Goal: Information Seeking & Learning: Compare options

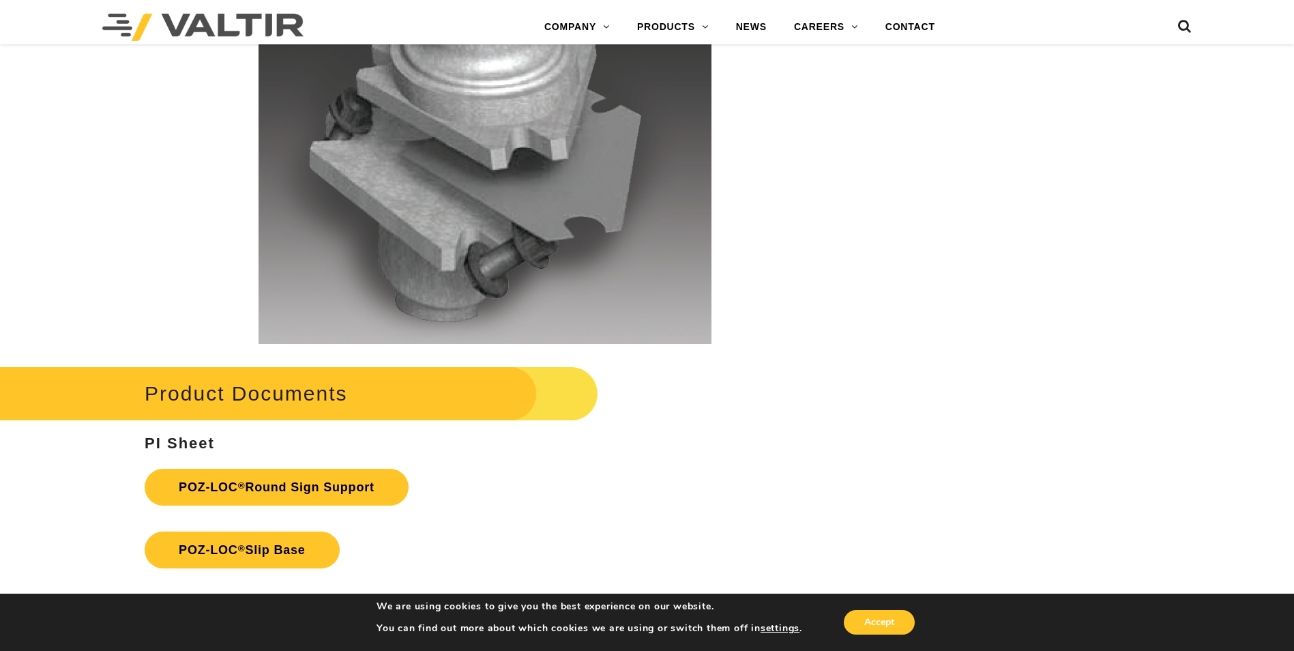
scroll to position [2796, 0]
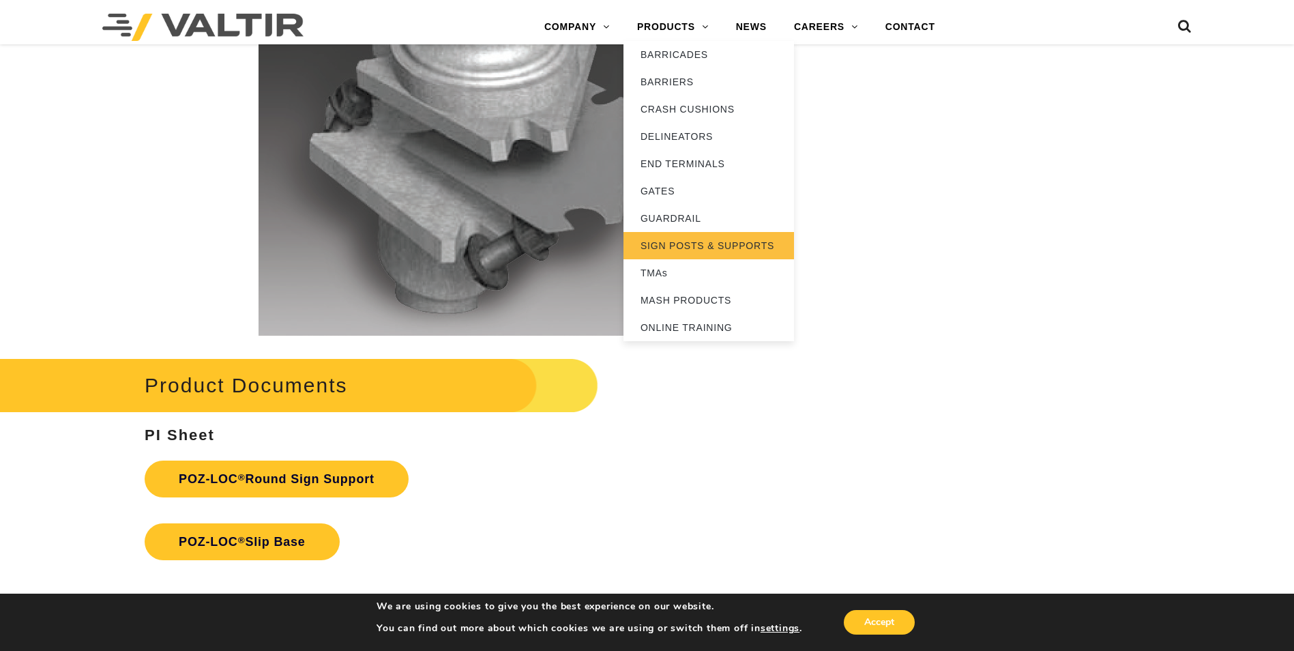
click at [685, 248] on link "SIGN POSTS & SUPPORTS" at bounding box center [708, 245] width 170 height 27
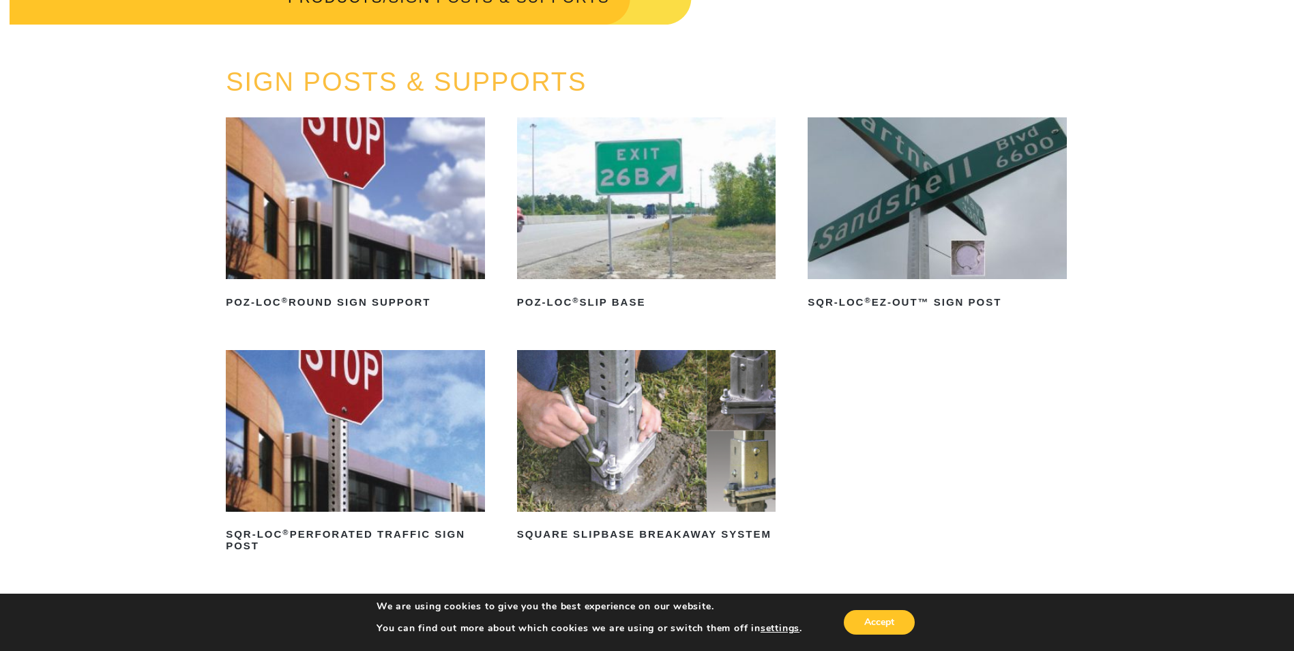
scroll to position [205, 0]
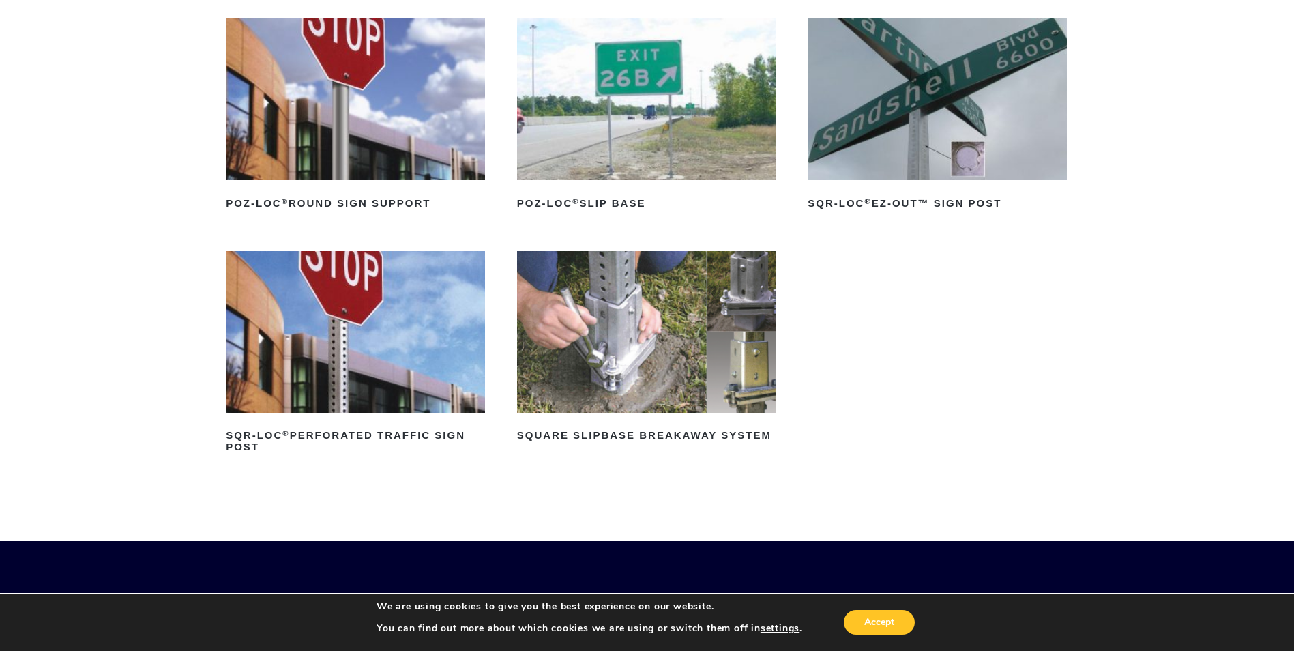
click at [389, 369] on img at bounding box center [355, 332] width 259 height 162
click at [333, 433] on h2 "SQR-LOC ® Perforated Traffic Sign Post" at bounding box center [355, 441] width 259 height 33
click at [626, 200] on h2 "POZ-LOC ® Slip Base" at bounding box center [646, 203] width 259 height 22
click at [725, 388] on img at bounding box center [646, 332] width 259 height 162
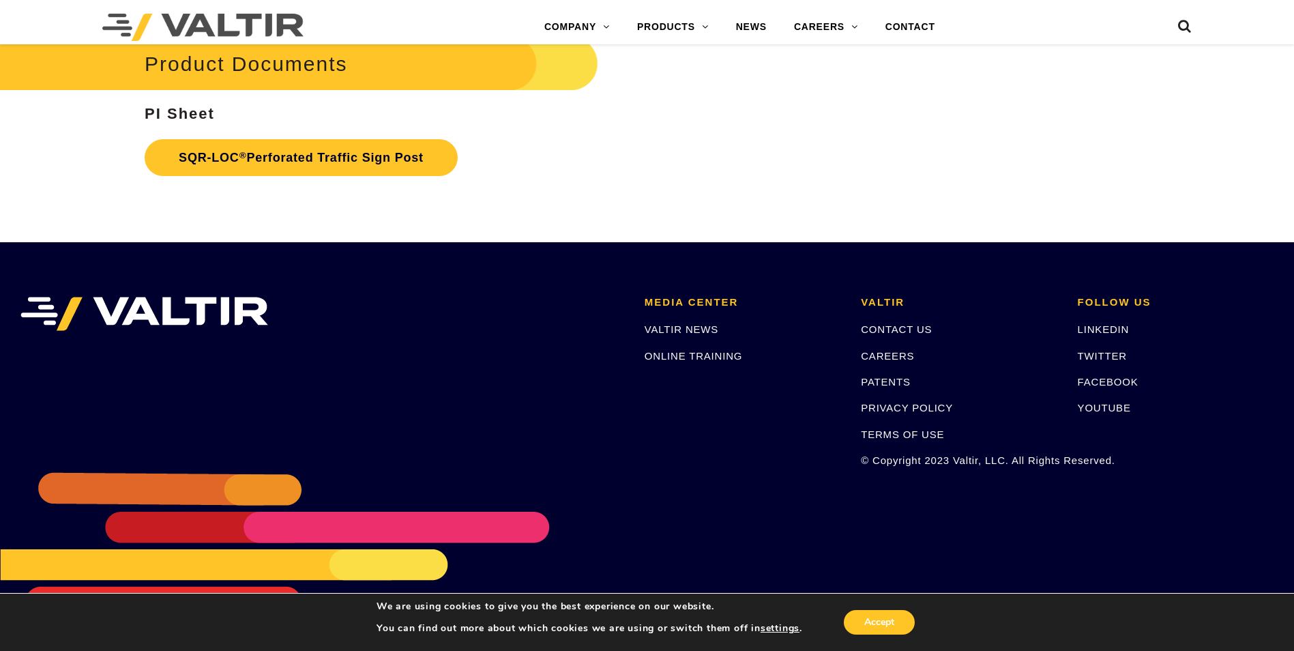
scroll to position [2702, 0]
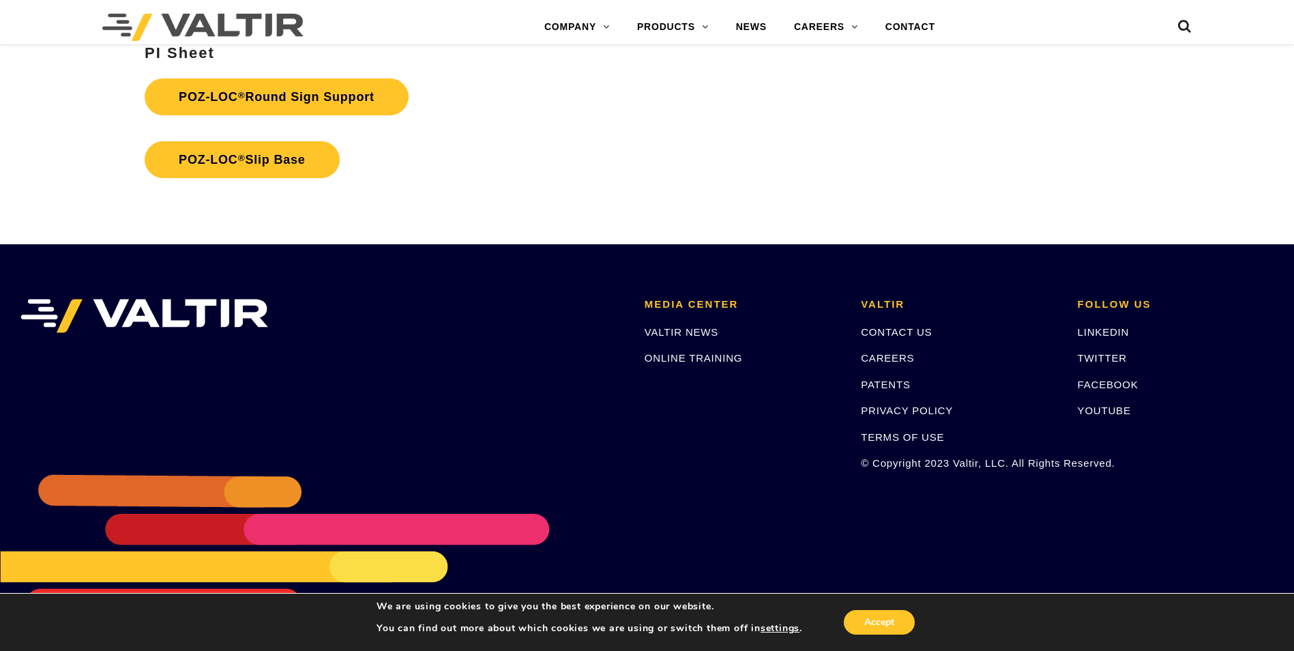
scroll to position [3180, 0]
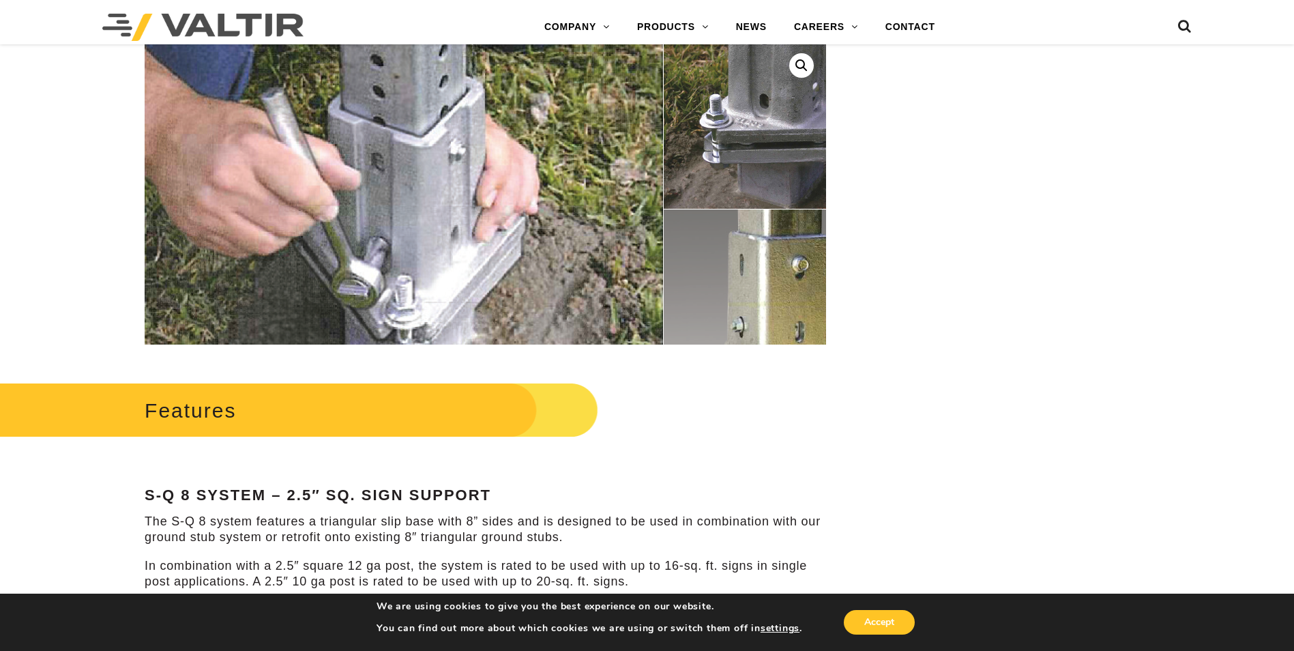
scroll to position [341, 0]
